Goal: Task Accomplishment & Management: Manage account settings

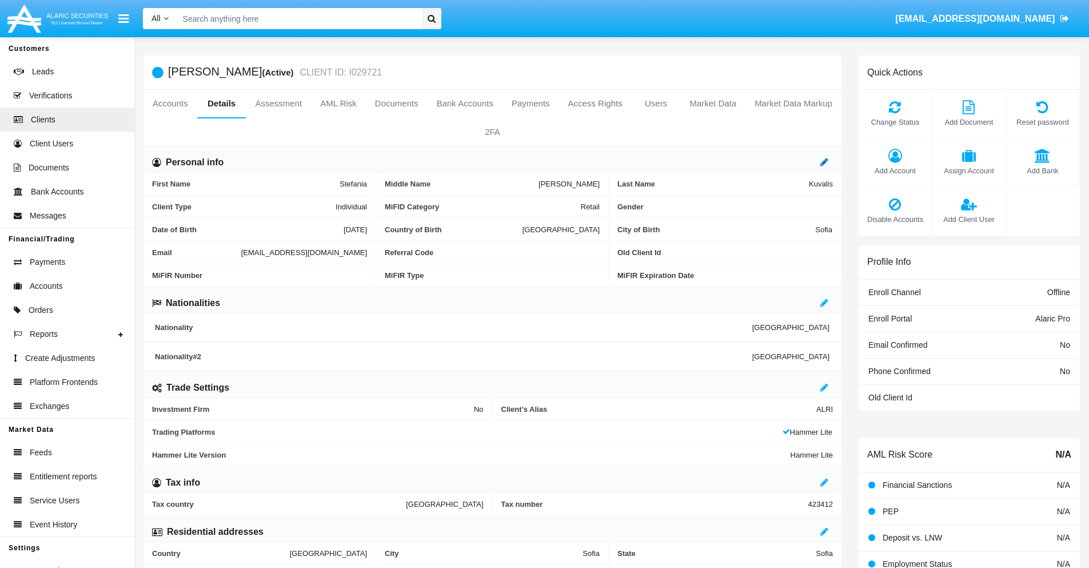
click at [824, 162] on icon at bounding box center [824, 161] width 8 height 9
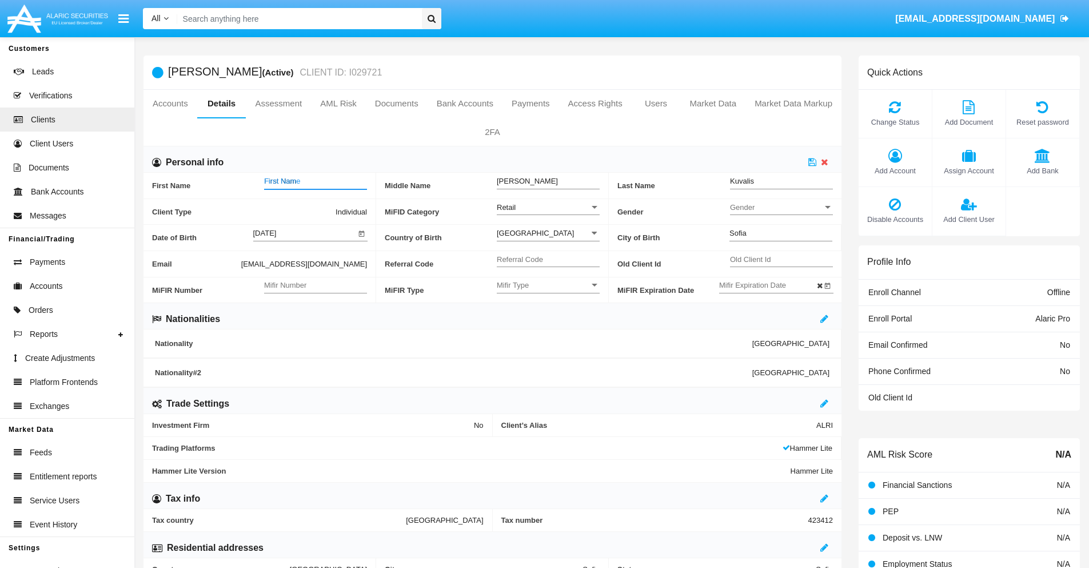
type input "First Name"
click at [812, 162] on icon at bounding box center [812, 161] width 8 height 9
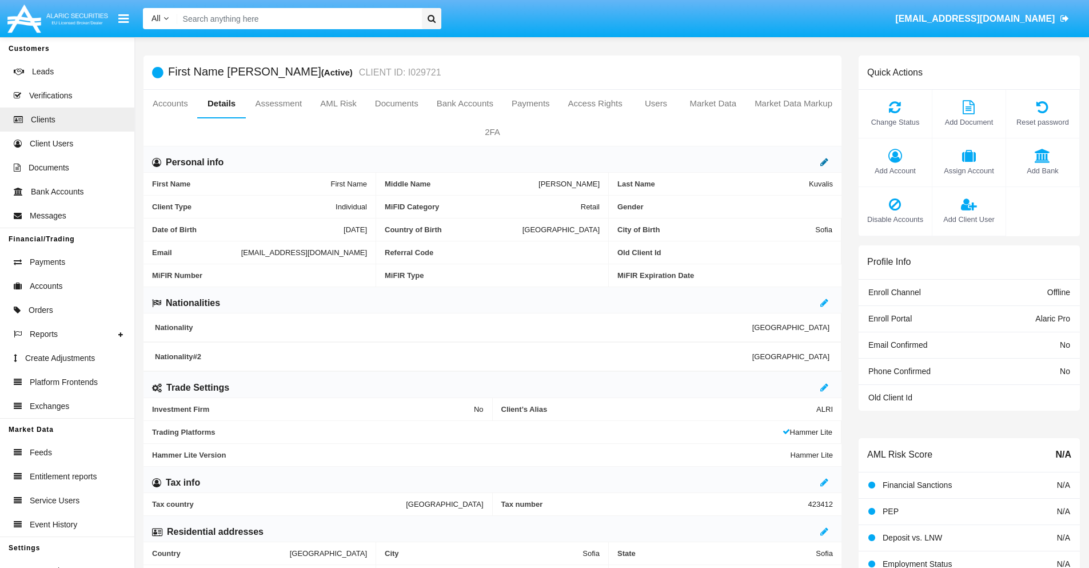
click at [824, 162] on icon at bounding box center [824, 161] width 8 height 9
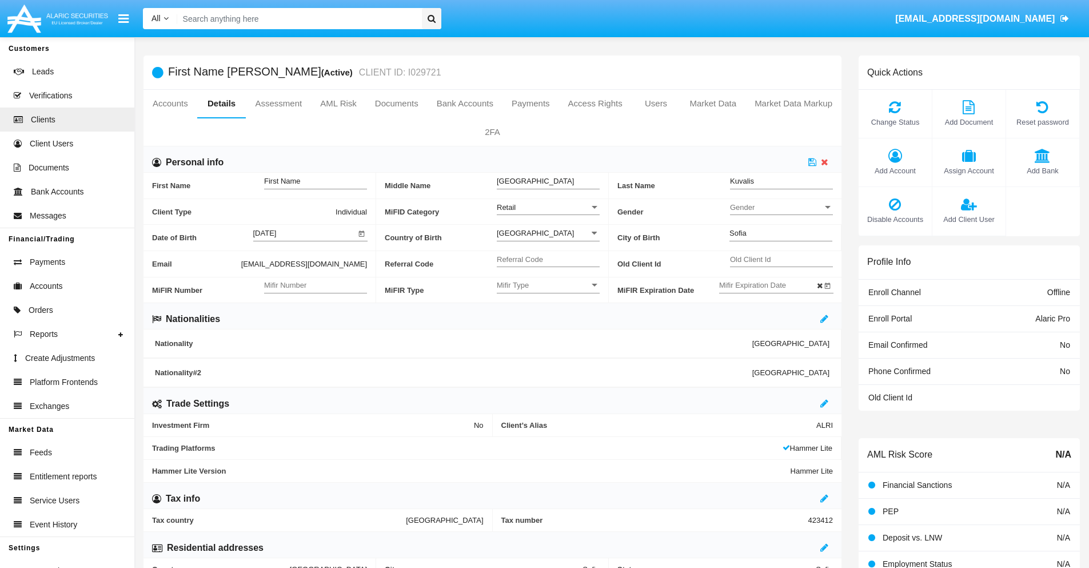
type input "Middle Name"
click at [812, 162] on icon at bounding box center [812, 161] width 8 height 9
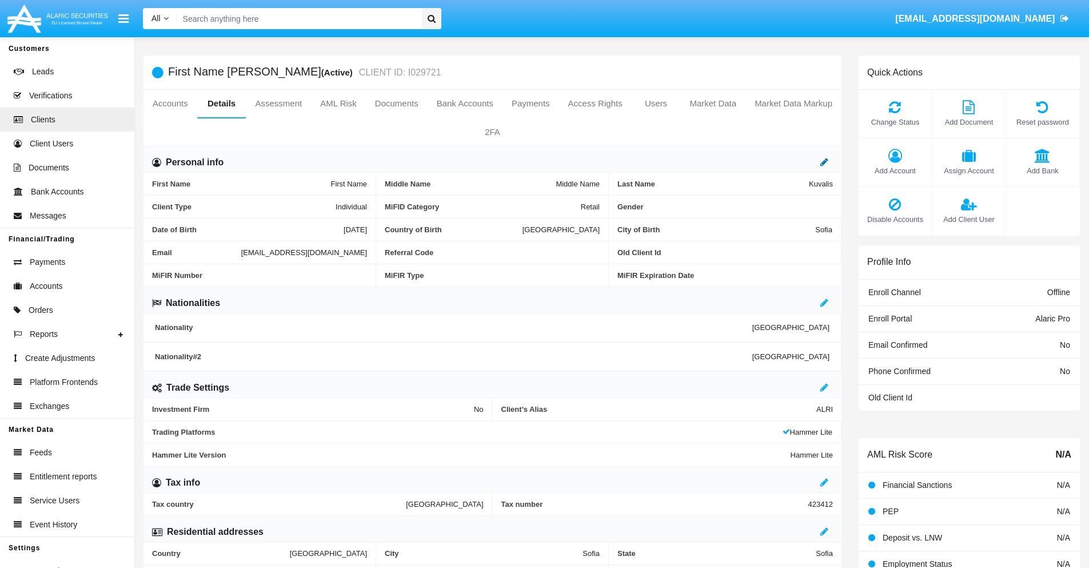
click at [824, 162] on icon at bounding box center [824, 161] width 8 height 9
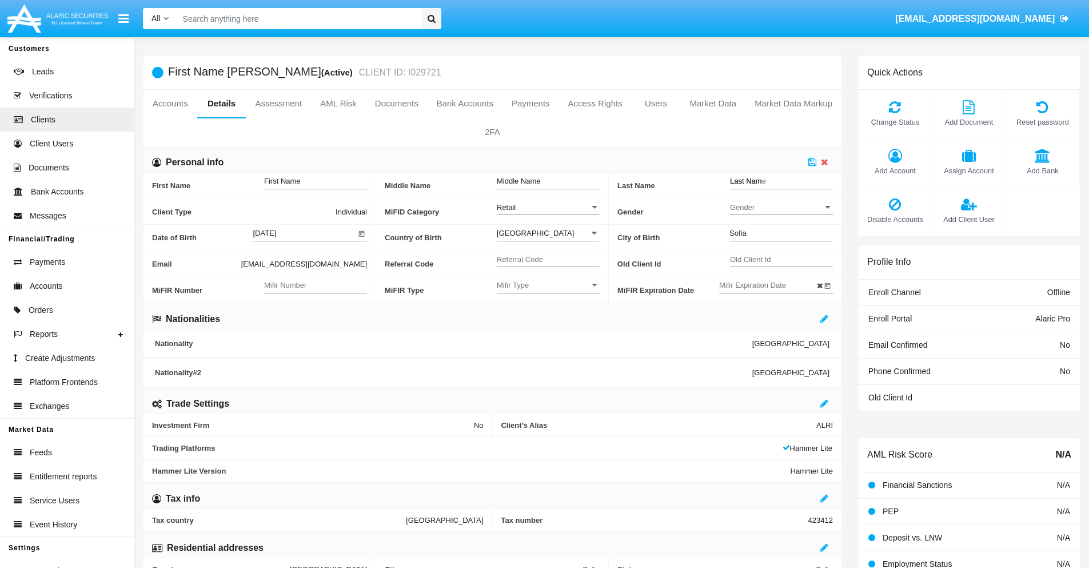
type input "Last Name"
click at [812, 162] on icon at bounding box center [812, 161] width 8 height 9
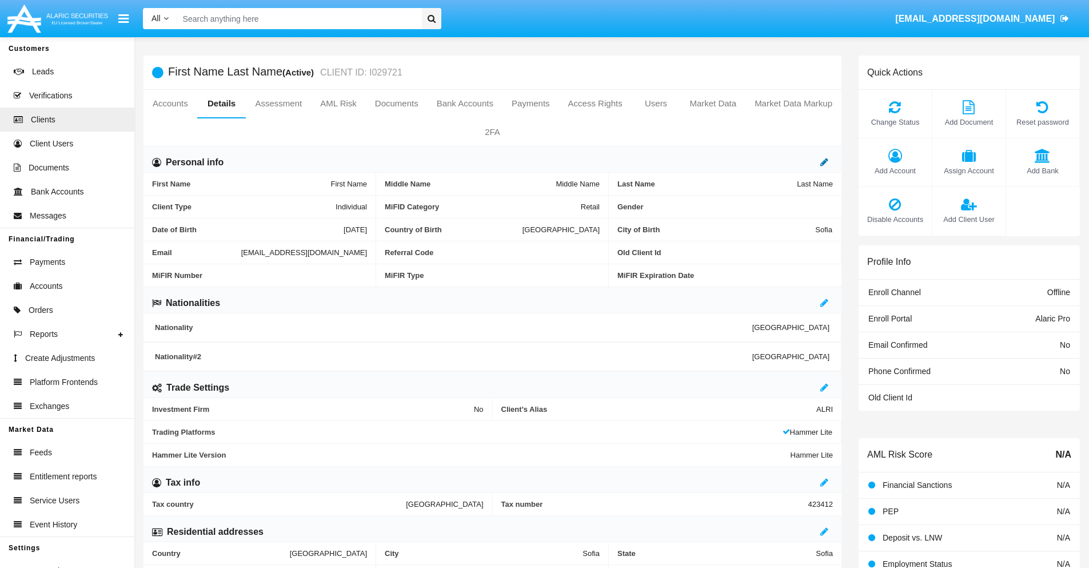
click at [824, 162] on icon at bounding box center [824, 161] width 8 height 9
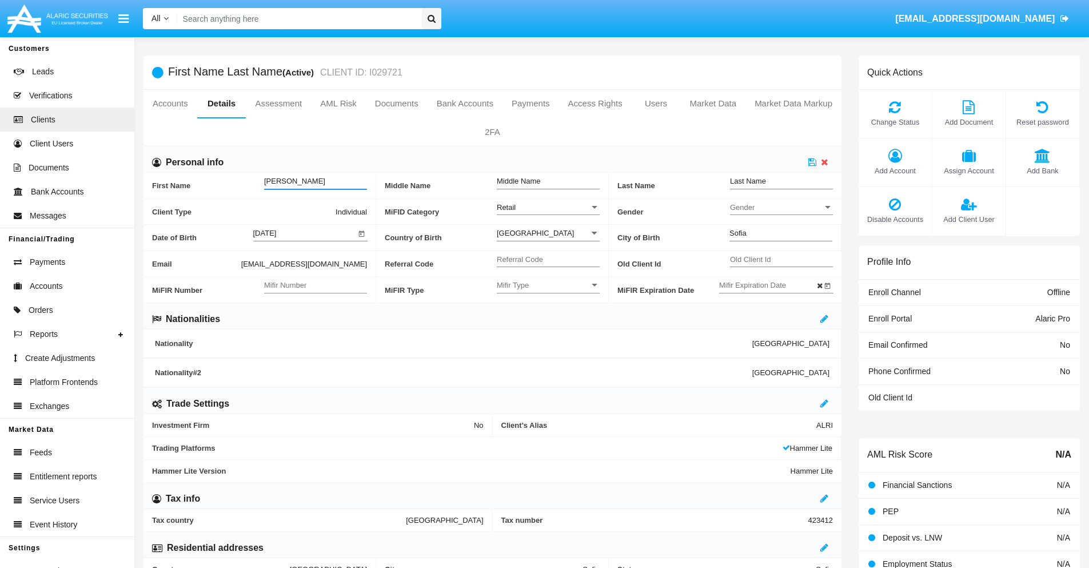
type input "[PERSON_NAME]"
click at [812, 162] on icon at bounding box center [812, 161] width 8 height 9
